Goal: Task Accomplishment & Management: Manage account settings

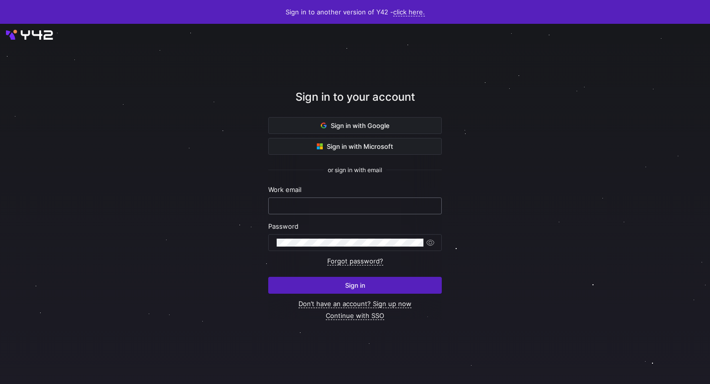
click at [386, 202] on input "text" at bounding box center [355, 206] width 157 height 8
type input "sasha@tracktitan.io"
click at [377, 236] on div at bounding box center [350, 243] width 147 height 16
click at [268, 277] on button "Sign in" at bounding box center [355, 285] width 174 height 17
click at [396, 121] on span at bounding box center [355, 126] width 173 height 16
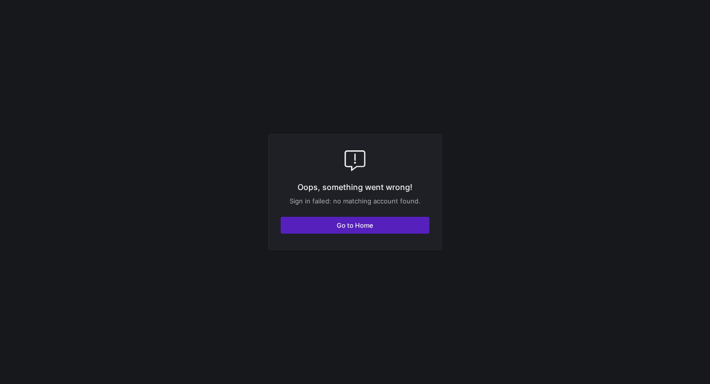
click at [390, 234] on div "Oops, something went wrong! Sign in failed: no matching account found. Go to Ho…" at bounding box center [355, 192] width 174 height 116
click at [388, 226] on span "button" at bounding box center [355, 225] width 148 height 16
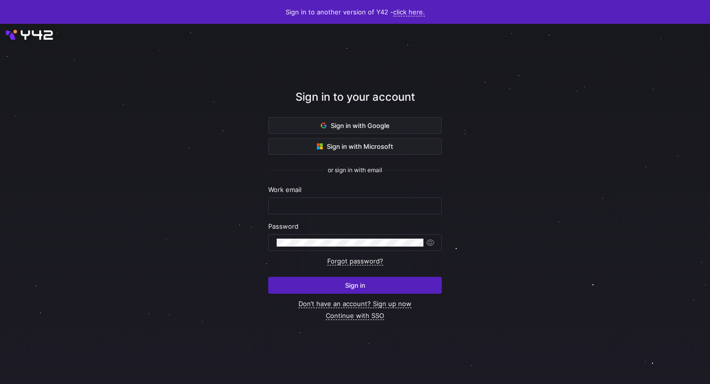
click at [384, 215] on form "Work email Password Forgot password? Sign in" at bounding box center [355, 240] width 174 height 108
click at [379, 207] on input "text" at bounding box center [355, 206] width 157 height 8
type input "[PERSON_NAME][EMAIL_ADDRESS][DOMAIN_NAME]"
click at [374, 238] on div at bounding box center [350, 243] width 147 height 16
click at [268, 277] on button "Sign in" at bounding box center [355, 285] width 174 height 17
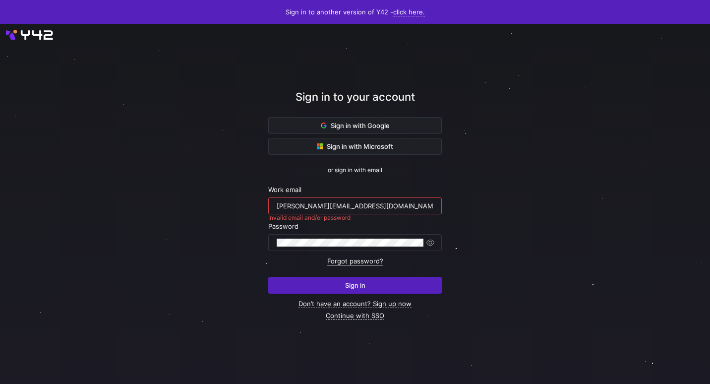
click at [368, 263] on link "Forgot password?" at bounding box center [355, 261] width 56 height 8
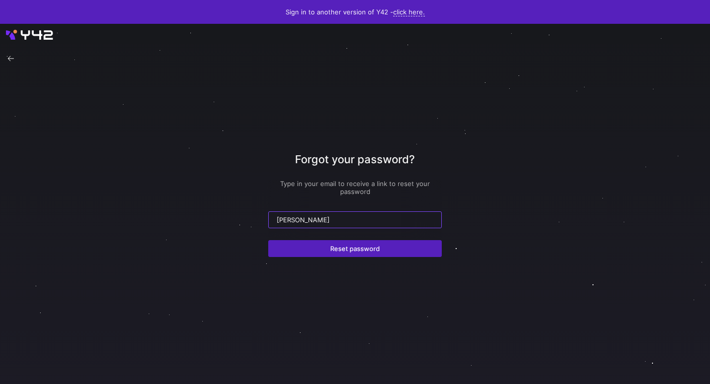
type input "sasha@titanacademy.io"
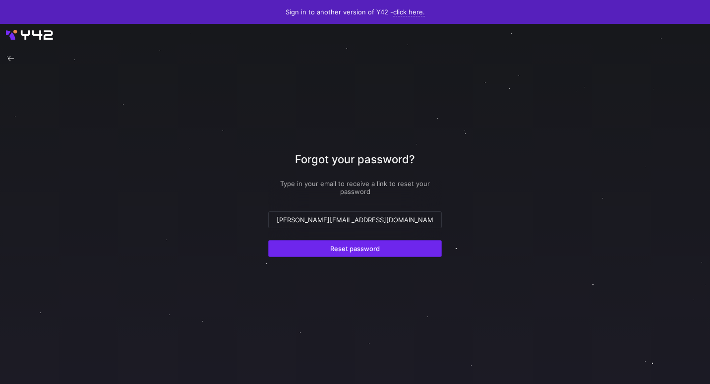
click at [372, 246] on span "Reset password" at bounding box center [355, 249] width 50 height 8
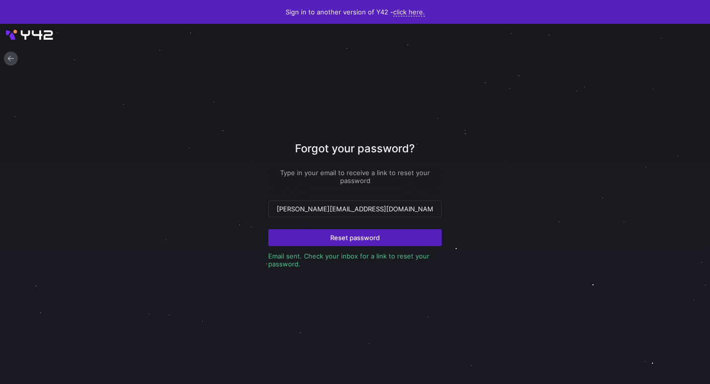
click at [11, 57] on icon at bounding box center [10, 58] width 7 height 7
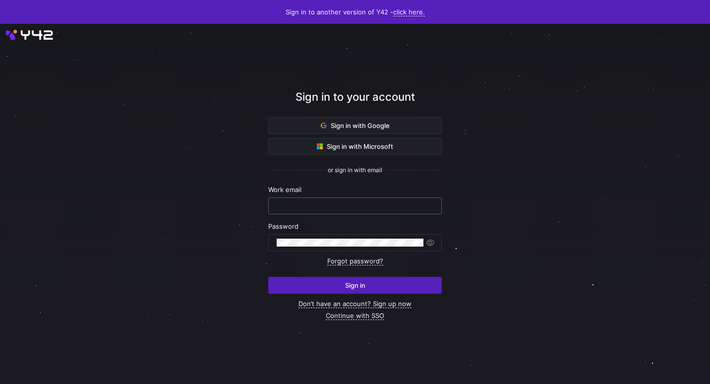
click at [301, 197] on div at bounding box center [355, 205] width 174 height 17
type input "sasha@titanacademy.io"
click at [268, 277] on button "Sign in" at bounding box center [355, 285] width 174 height 17
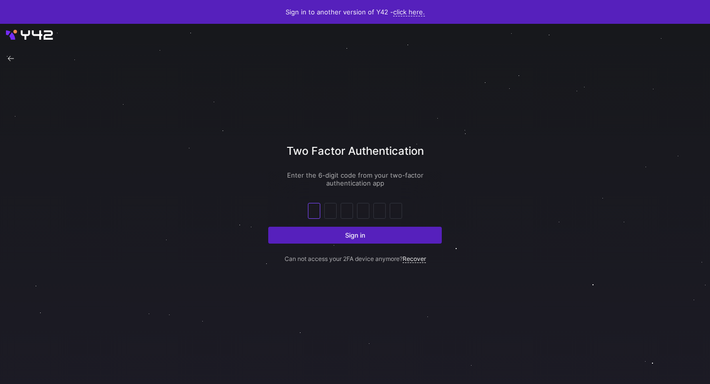
type input "5"
type input "8"
type input "3"
type input "6"
type input "5"
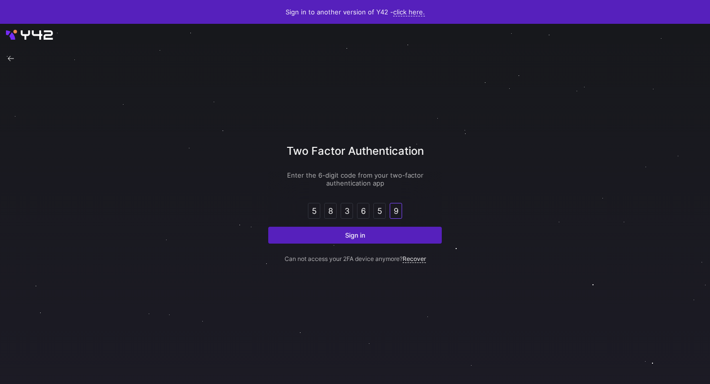
type input "9"
click at [268, 227] on button "Sign in" at bounding box center [355, 235] width 174 height 17
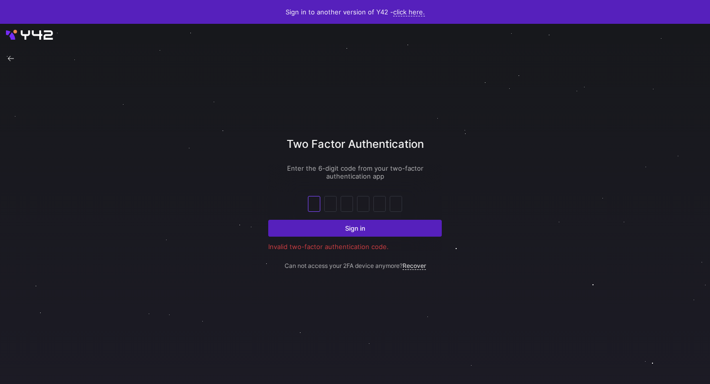
type input "2"
type input "1"
type input "7"
type input "2"
type input "5"
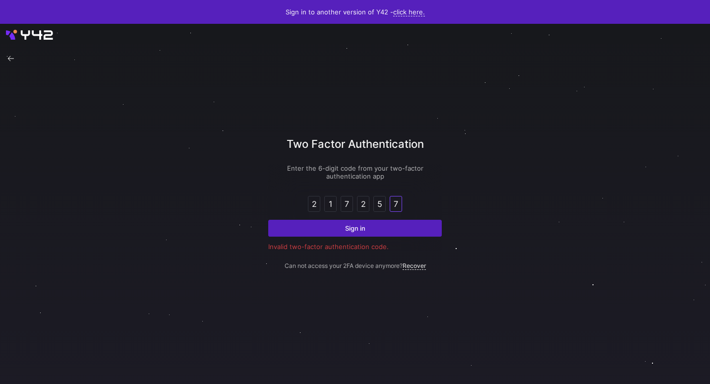
type input "7"
click at [268, 220] on button "Sign in" at bounding box center [355, 228] width 174 height 17
click at [324, 222] on span "submit" at bounding box center [355, 228] width 173 height 16
click at [421, 267] on link "Recover" at bounding box center [414, 266] width 23 height 8
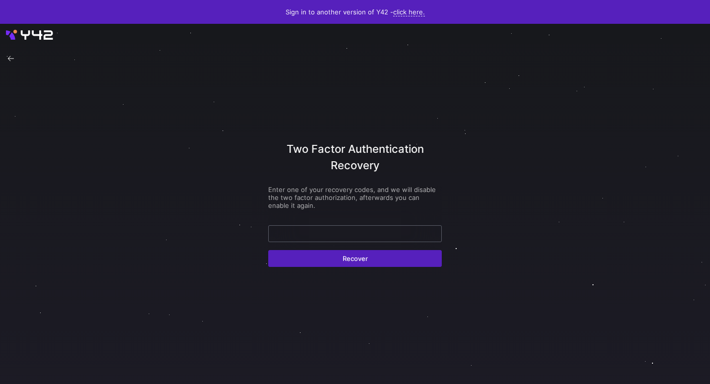
click at [415, 230] on input "text" at bounding box center [355, 234] width 157 height 8
type input "530770"
click at [268, 250] on button "Recover" at bounding box center [355, 258] width 174 height 17
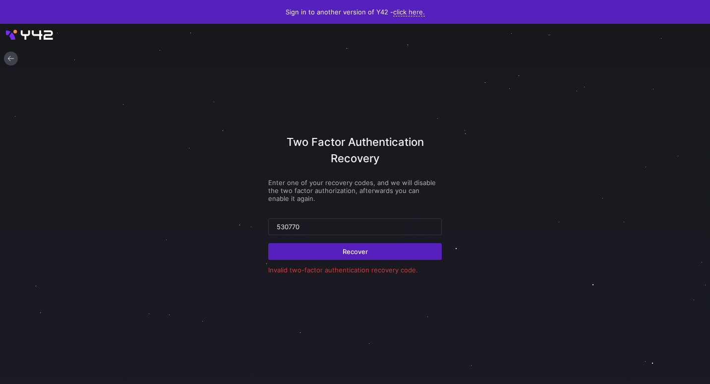
click at [14, 58] on icon at bounding box center [10, 58] width 7 height 7
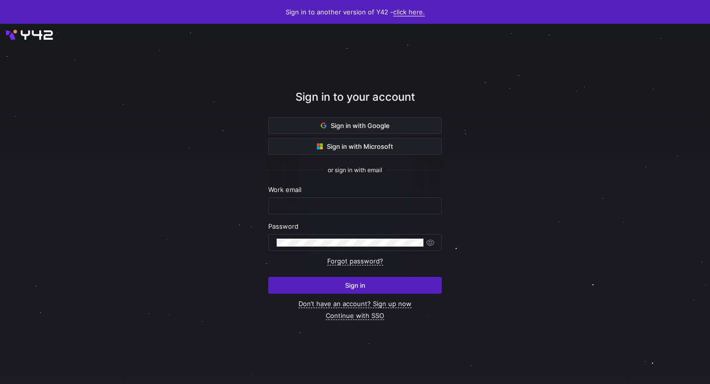
click at [416, 14] on link "click here." at bounding box center [409, 12] width 32 height 8
click at [446, 76] on div at bounding box center [355, 192] width 710 height 384
click at [428, 211] on div at bounding box center [355, 206] width 157 height 16
type input "sasha@titanacademy.io"
click at [268, 277] on button "Sign in" at bounding box center [355, 285] width 174 height 17
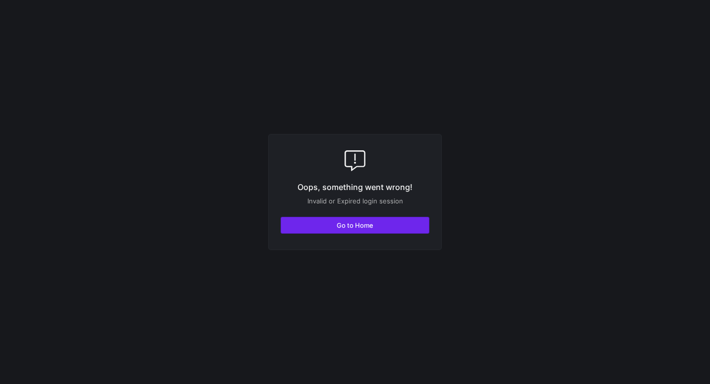
click at [372, 222] on span "Go to Home" at bounding box center [355, 225] width 37 height 8
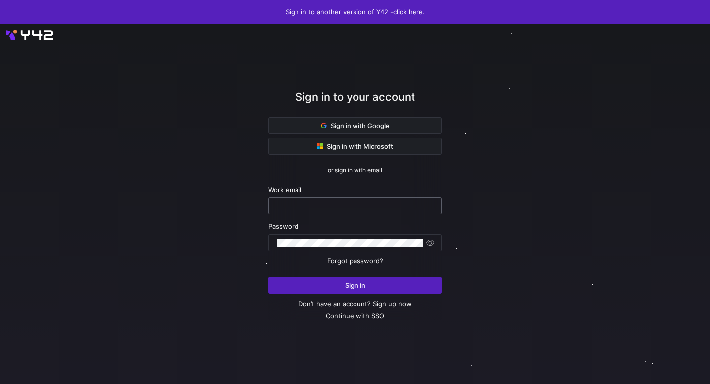
click at [396, 202] on input "text" at bounding box center [355, 206] width 157 height 8
type input "[PERSON_NAME][EMAIL_ADDRESS][DOMAIN_NAME]"
click at [268, 277] on button "Sign in" at bounding box center [355, 285] width 174 height 17
click at [435, 246] on span "button" at bounding box center [431, 243] width 10 height 10
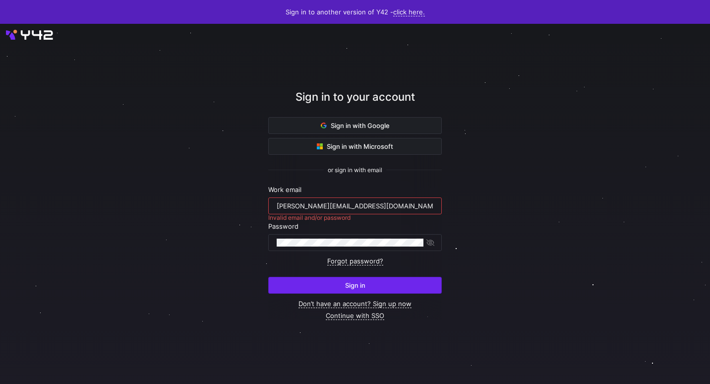
click at [388, 279] on span "submit" at bounding box center [355, 285] width 173 height 16
